Goal: Task Accomplishment & Management: Manage account settings

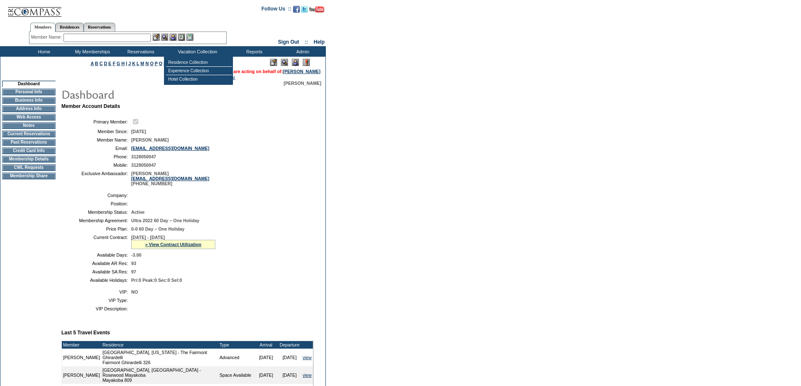
click at [366, 255] on form "Follow Us ::" at bounding box center [400, 334] width 801 height 669
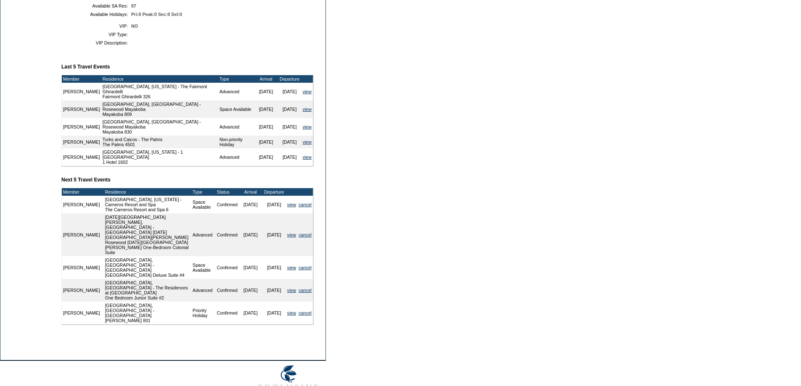
scroll to position [275, 0]
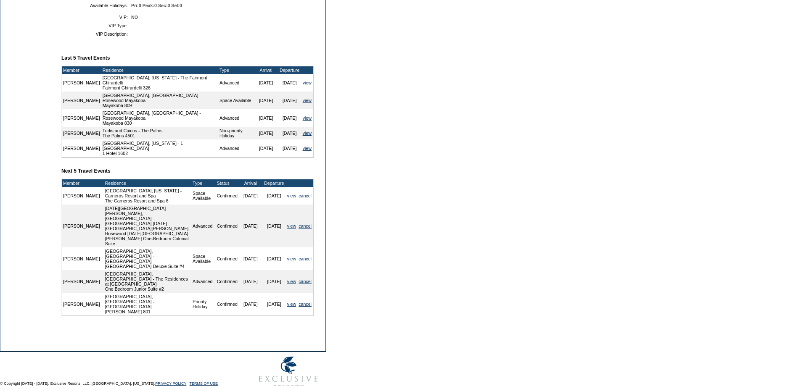
click at [239, 205] on td "[DATE]" at bounding box center [251, 196] width 24 height 18
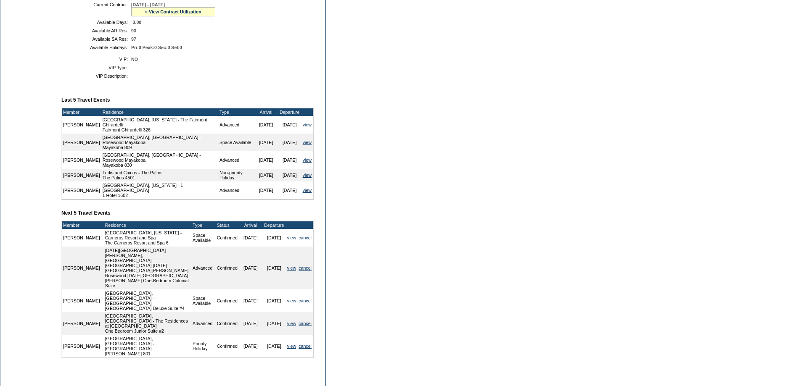
scroll to position [191, 0]
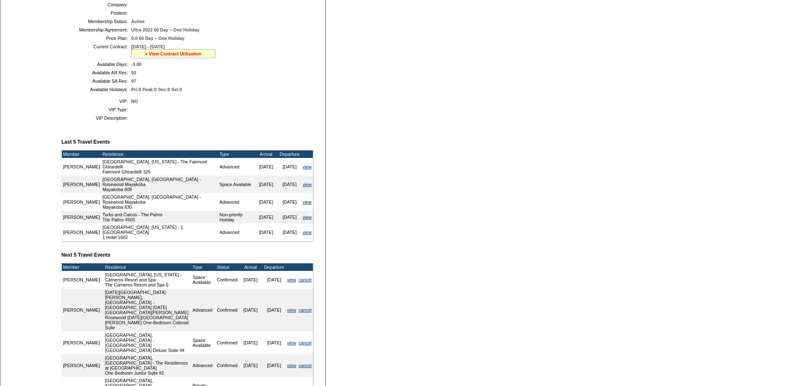
click at [163, 56] on link "» View Contract Utilization" at bounding box center [173, 53] width 56 height 5
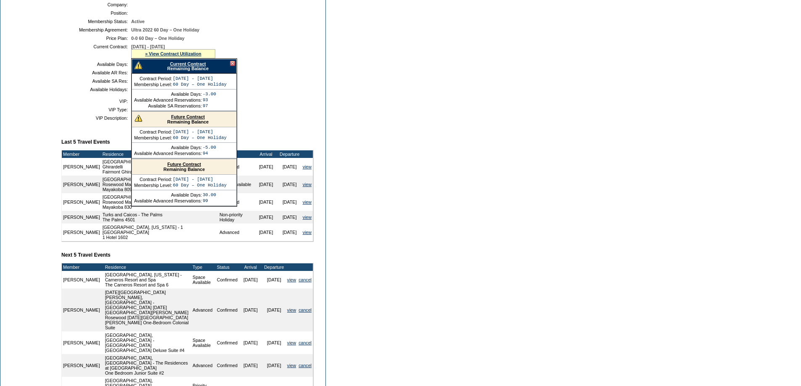
click at [178, 66] on link "Current Contract" at bounding box center [188, 63] width 36 height 5
click at [179, 56] on link "» View Contract Utilization" at bounding box center [173, 53] width 56 height 5
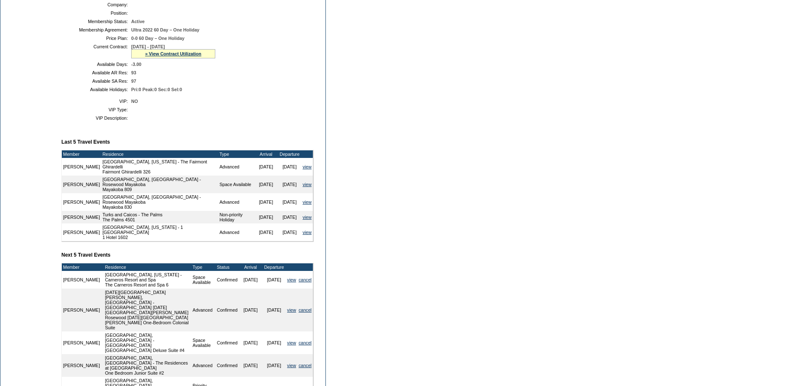
drag, startPoint x: 183, startPoint y: 64, endPoint x: 183, endPoint y: 69, distance: 4.6
click at [183, 56] on link "» View Contract Utilization" at bounding box center [173, 53] width 56 height 5
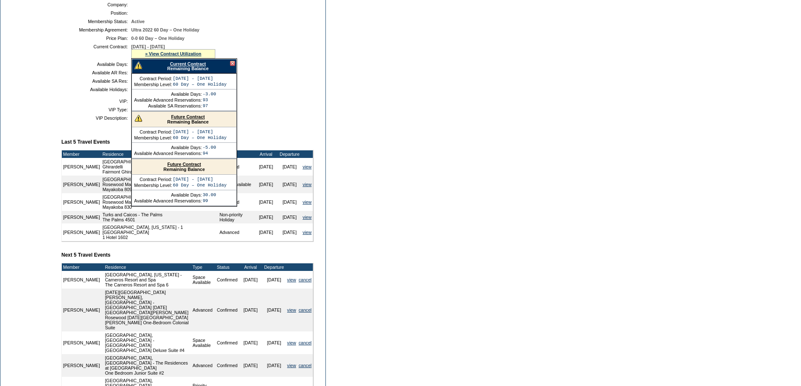
click at [182, 66] on link "Current Contract" at bounding box center [188, 63] width 36 height 5
click at [232, 66] on div at bounding box center [232, 63] width 5 height 5
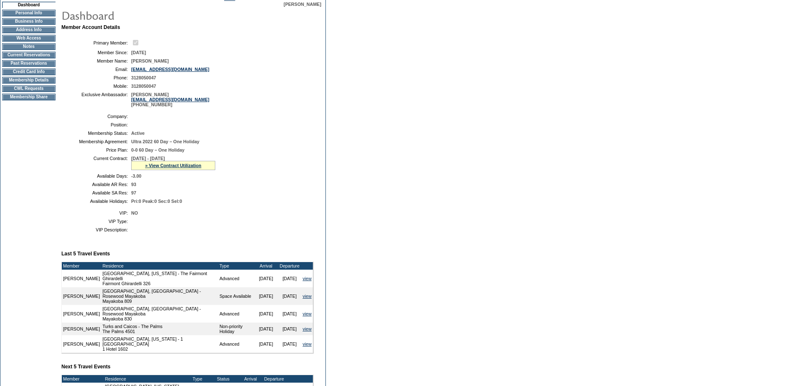
scroll to position [0, 0]
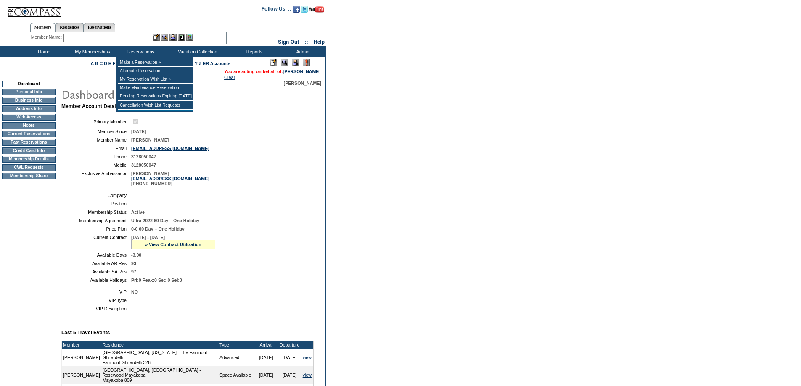
click at [125, 39] on input "text" at bounding box center [106, 38] width 87 height 8
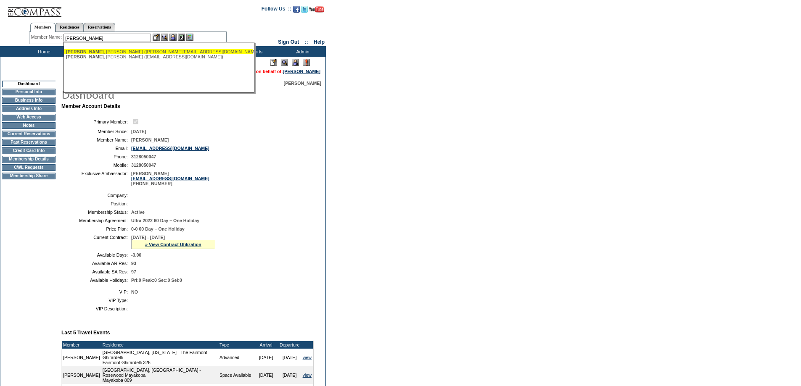
click at [110, 53] on div "[PERSON_NAME] ([PERSON_NAME][EMAIL_ADDRESS][DOMAIN_NAME])" at bounding box center [158, 51] width 185 height 5
type input "[PERSON_NAME] ([PERSON_NAME][EMAIL_ADDRESS][DOMAIN_NAME])"
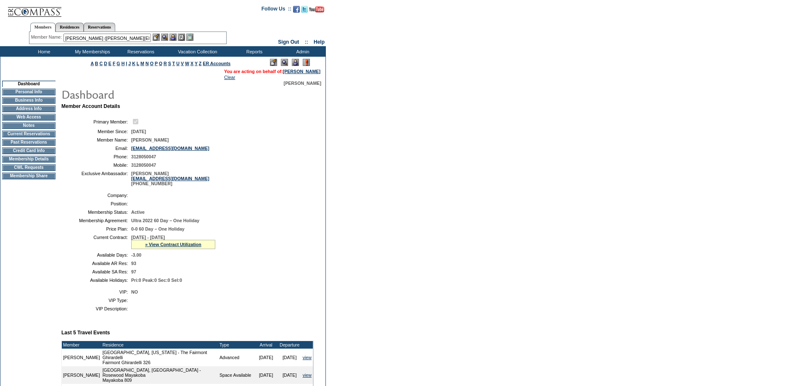
click at [175, 37] on img at bounding box center [172, 37] width 7 height 7
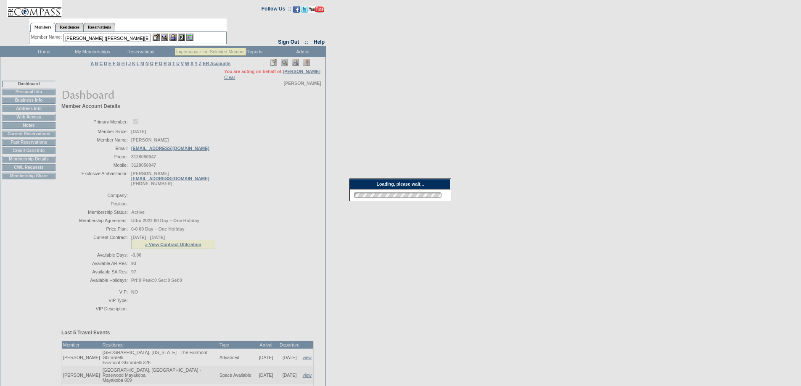
click at [162, 37] on div at bounding box center [173, 37] width 41 height 7
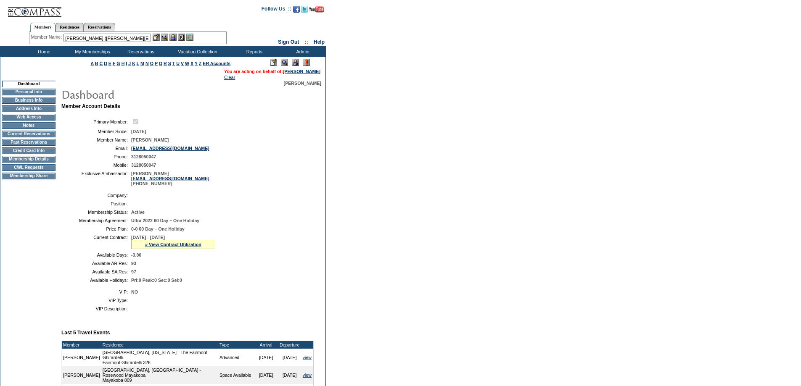
click at [167, 38] on img at bounding box center [164, 37] width 7 height 7
